Goal: Task Accomplishment & Management: Manage account settings

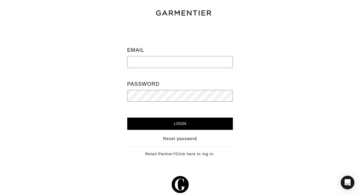
type input "[PERSON_NAME][EMAIL_ADDRESS][DOMAIN_NAME]"
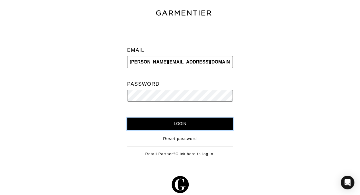
click at [218, 120] on input "Login" at bounding box center [180, 124] width 106 height 12
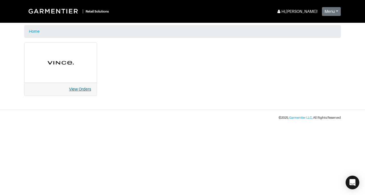
click at [81, 87] on link "View Orders" at bounding box center [80, 89] width 22 height 5
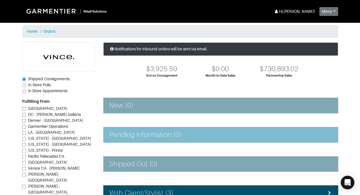
click at [334, 127] on li "Pending Information (0)" at bounding box center [220, 135] width 235 height 16
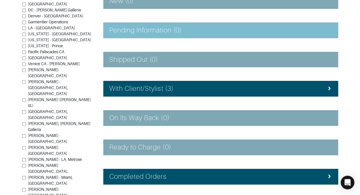
scroll to position [111, 0]
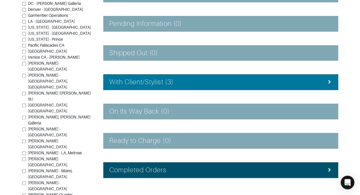
click at [324, 87] on li "With Client/Stylist (3)" at bounding box center [220, 82] width 235 height 16
